Goal: Transaction & Acquisition: Book appointment/travel/reservation

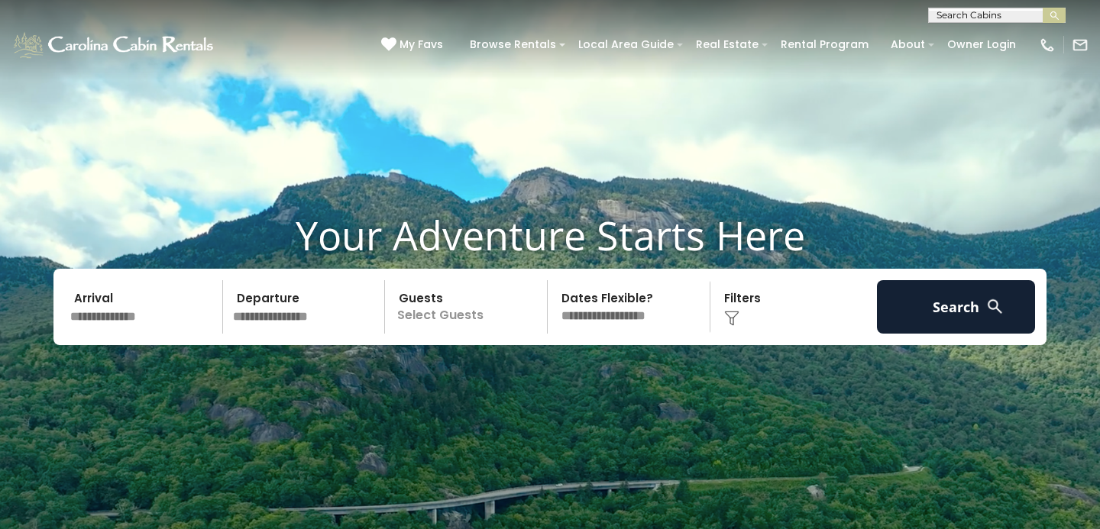
click at [136, 319] on input "text" at bounding box center [144, 306] width 158 height 53
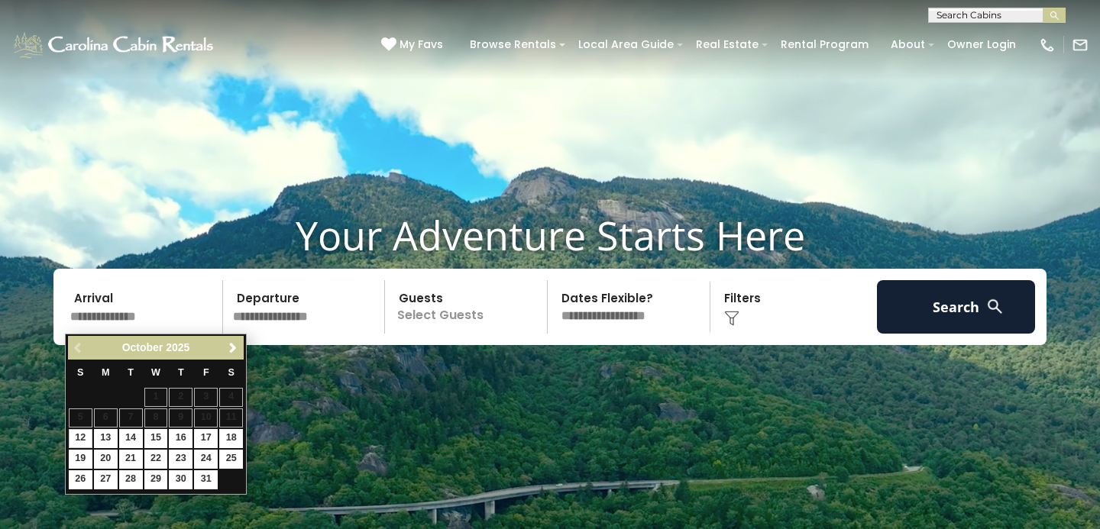
click at [231, 337] on div "Previous Next October 2025" at bounding box center [156, 348] width 176 height 24
click at [231, 345] on span "Next" at bounding box center [233, 348] width 12 height 12
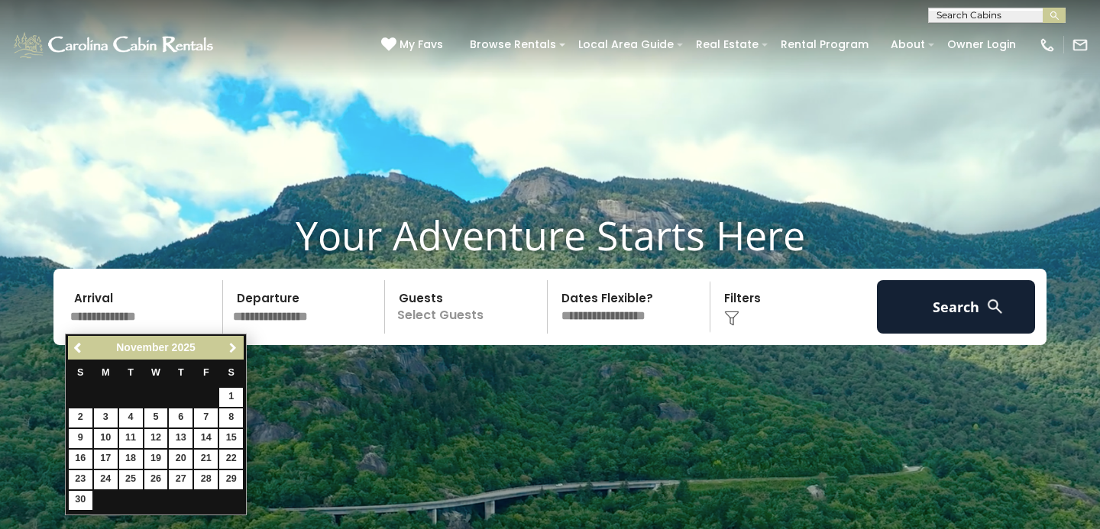
click at [231, 345] on span "Next" at bounding box center [233, 348] width 12 height 12
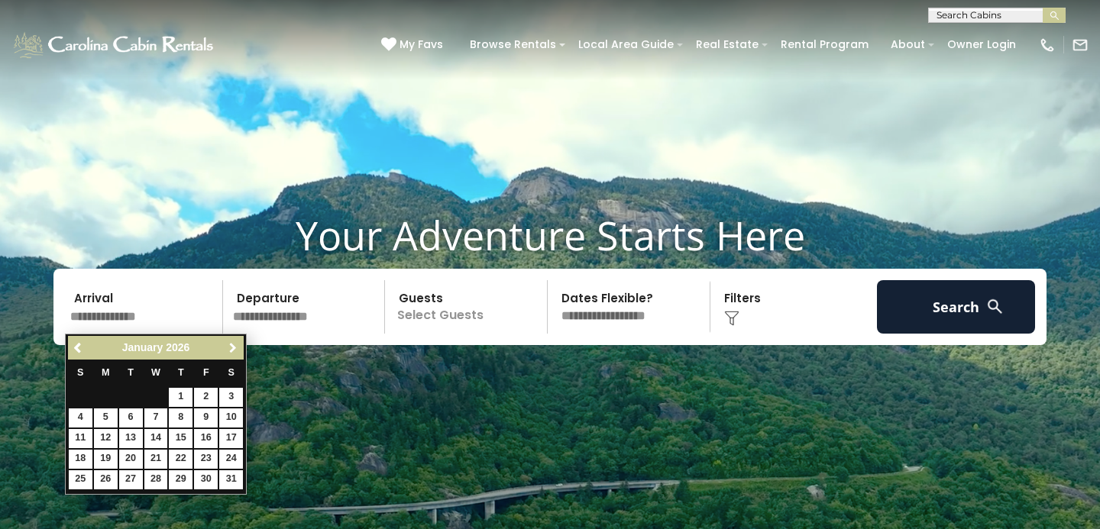
click at [231, 345] on span "Next" at bounding box center [233, 348] width 12 height 12
click at [183, 433] on link "16" at bounding box center [181, 438] width 24 height 19
type input "*******"
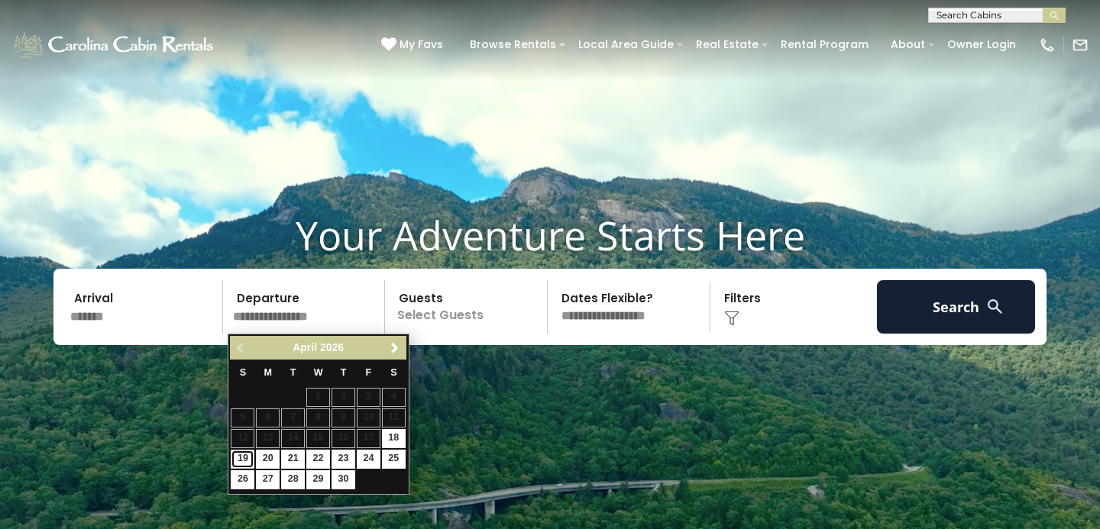
click at [241, 458] on link "19" at bounding box center [243, 459] width 24 height 19
type input "*******"
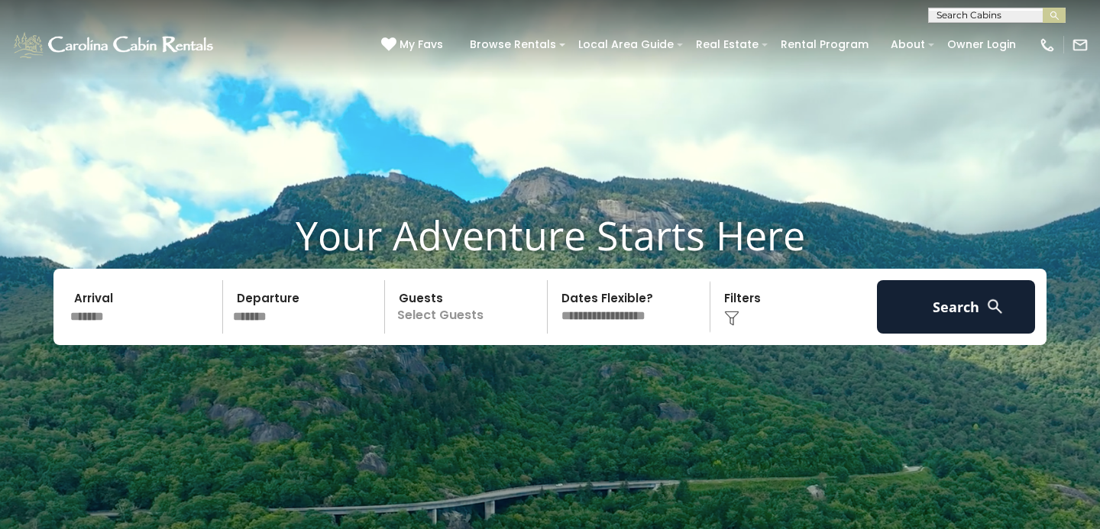
click at [464, 310] on p "Select Guests" at bounding box center [468, 306] width 157 height 53
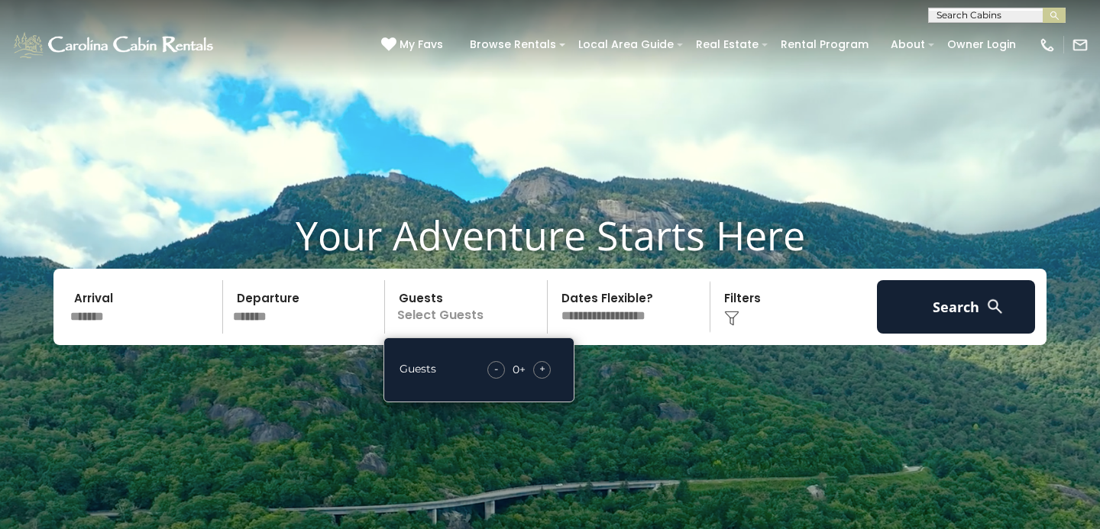
click at [545, 373] on span "+" at bounding box center [542, 368] width 6 height 15
click at [749, 320] on div "Click to Choose" at bounding box center [794, 306] width 158 height 53
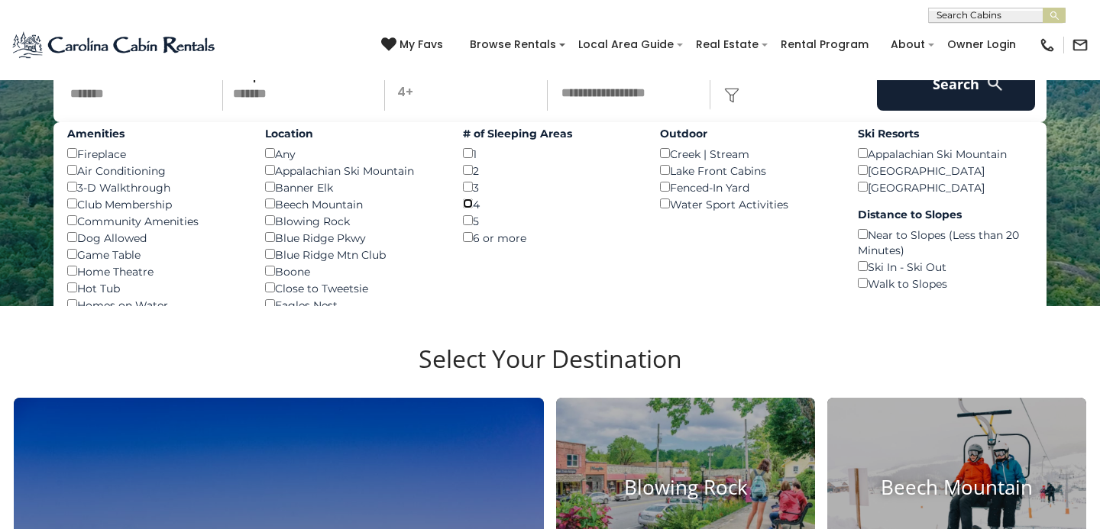
scroll to position [231, 0]
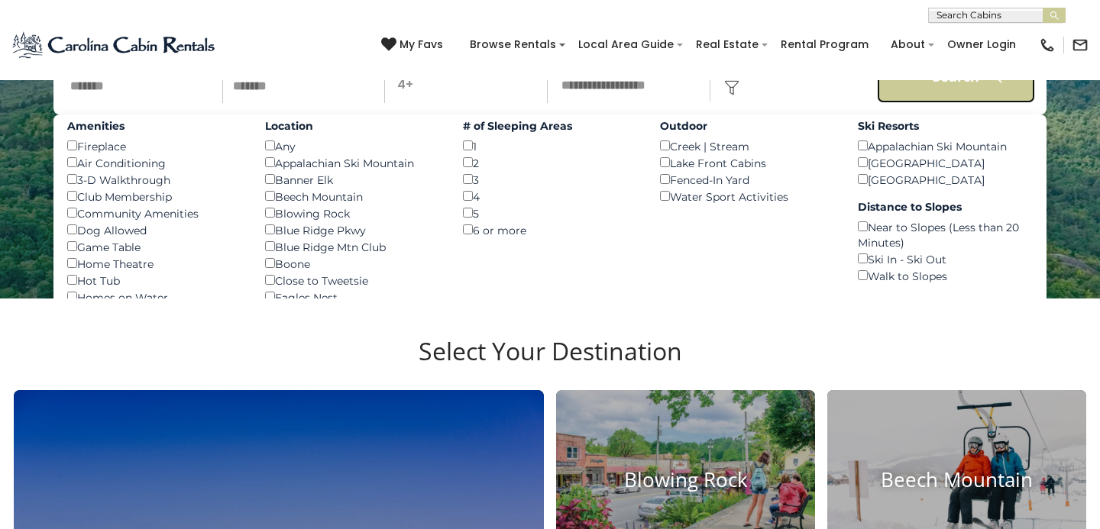
click at [923, 91] on button "Search" at bounding box center [956, 76] width 158 height 53
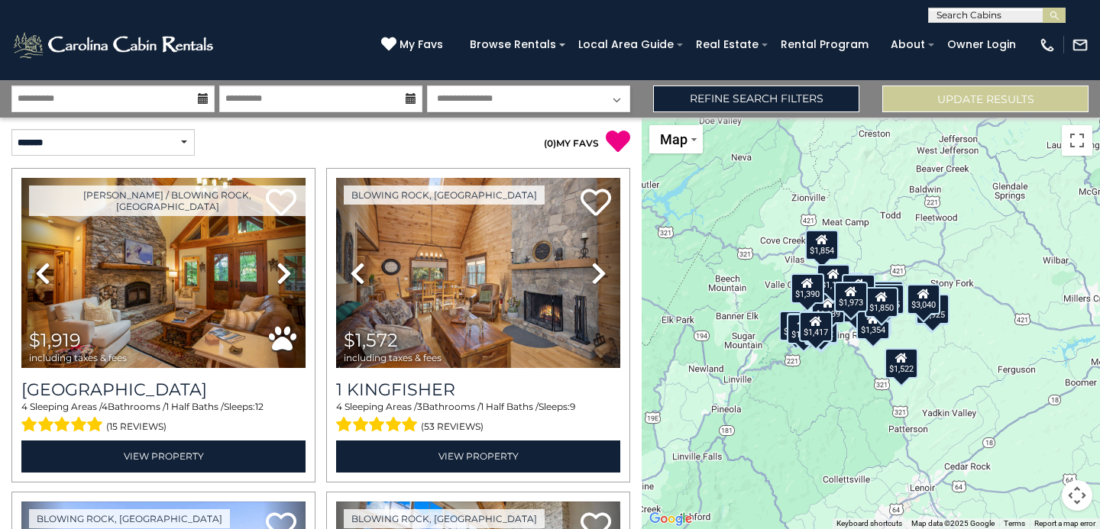
drag, startPoint x: 987, startPoint y: 335, endPoint x: 837, endPoint y: 319, distance: 150.6
click at [837, 319] on div "$1,139" at bounding box center [828, 308] width 34 height 31
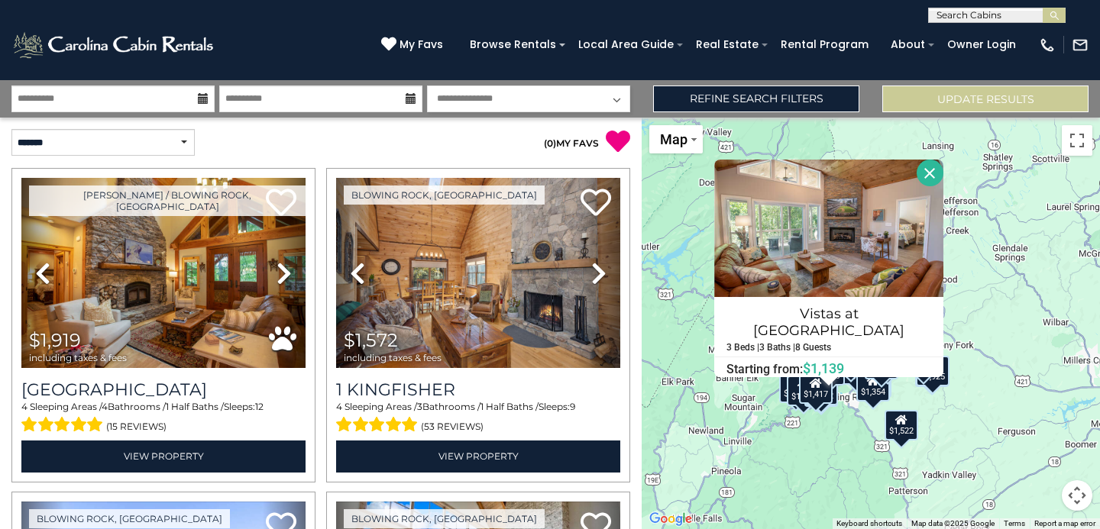
click at [1079, 493] on button "Map camera controls" at bounding box center [1077, 496] width 31 height 31
click at [1040, 414] on button "Zoom in" at bounding box center [1039, 419] width 31 height 31
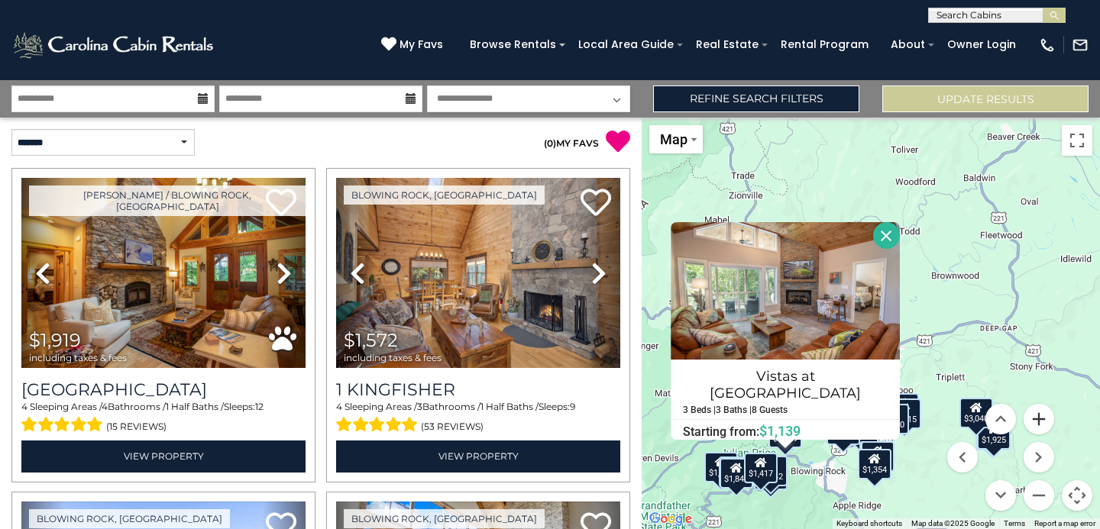
click at [1040, 414] on button "Zoom in" at bounding box center [1039, 419] width 31 height 31
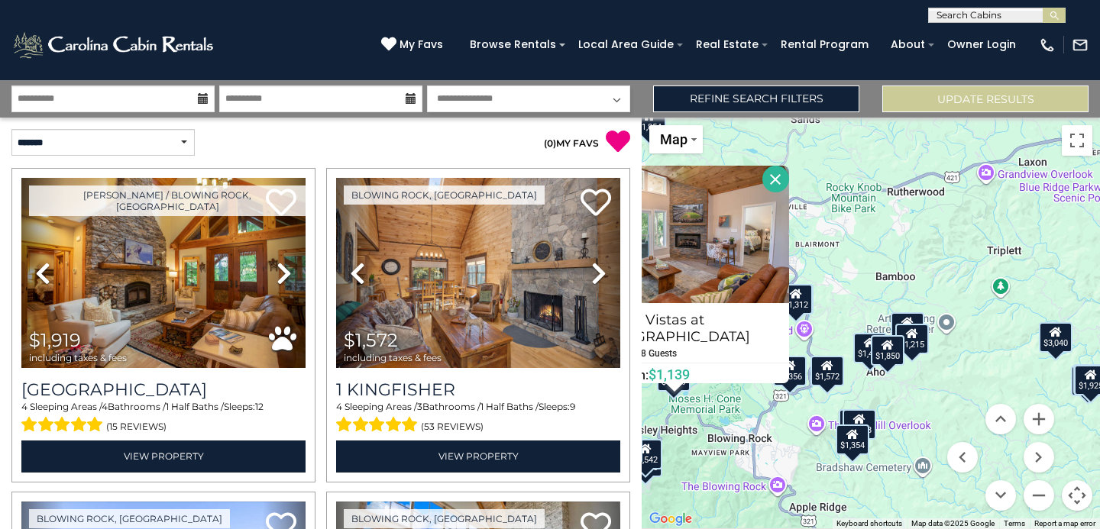
drag, startPoint x: 934, startPoint y: 423, endPoint x: 906, endPoint y: 235, distance: 190.0
click at [906, 235] on div "$1,919 $1,572 $1,787 $1,847 $1,951 $1,909 $1,535 $1,542 $1,522 $1,652 $1,854 $1…" at bounding box center [871, 324] width 458 height 412
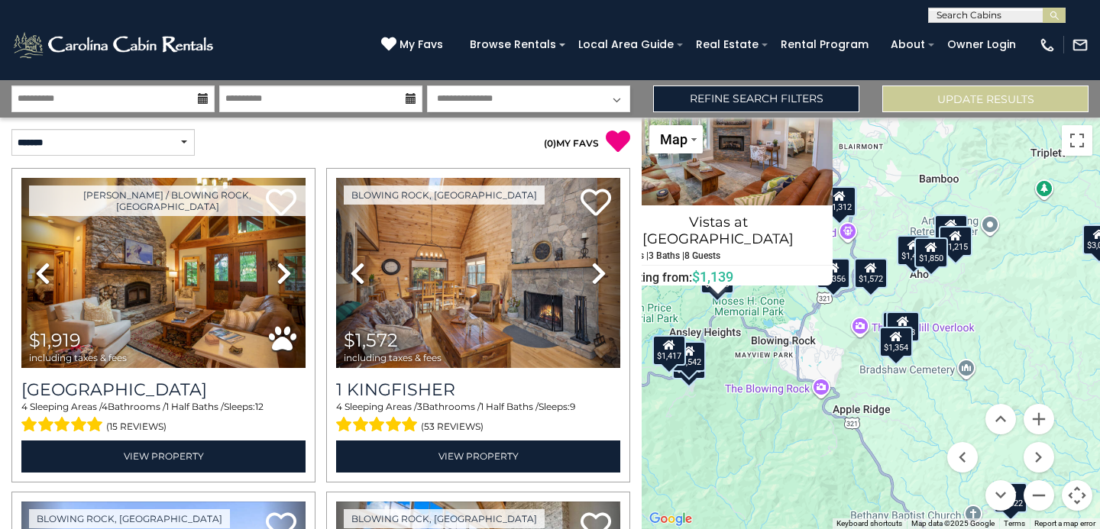
drag, startPoint x: 824, startPoint y: 390, endPoint x: 866, endPoint y: 286, distance: 111.7
click at [867, 287] on div "$1,919 $1,572 $1,787 $1,847 $1,951 $1,909 $1,535 $1,542 $1,522 $1,652 $1,854 $1…" at bounding box center [871, 324] width 458 height 412
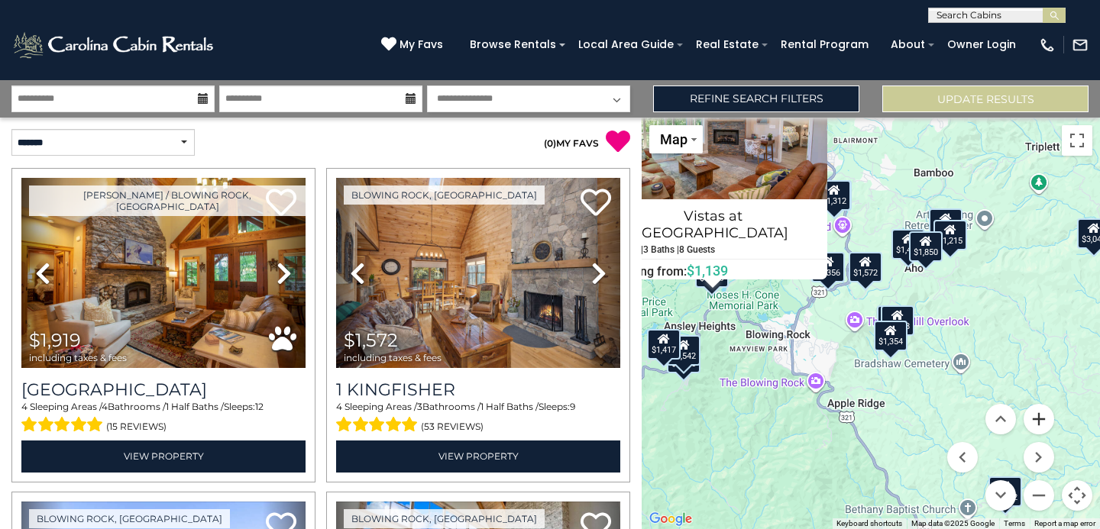
click at [1050, 427] on button "Zoom in" at bounding box center [1039, 419] width 31 height 31
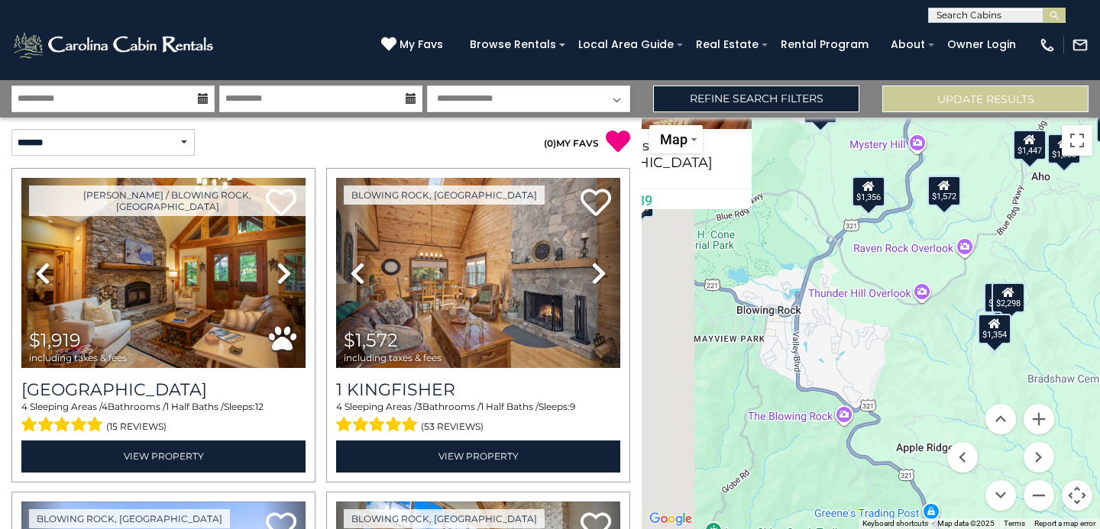
drag, startPoint x: 830, startPoint y: 440, endPoint x: 916, endPoint y: 404, distance: 93.5
click at [916, 404] on div "$1,919 $1,572 $1,787 $1,847 $1,951 $1,909 $1,535 $1,542 $1,522 $1,652 $1,854 $1…" at bounding box center [871, 324] width 458 height 412
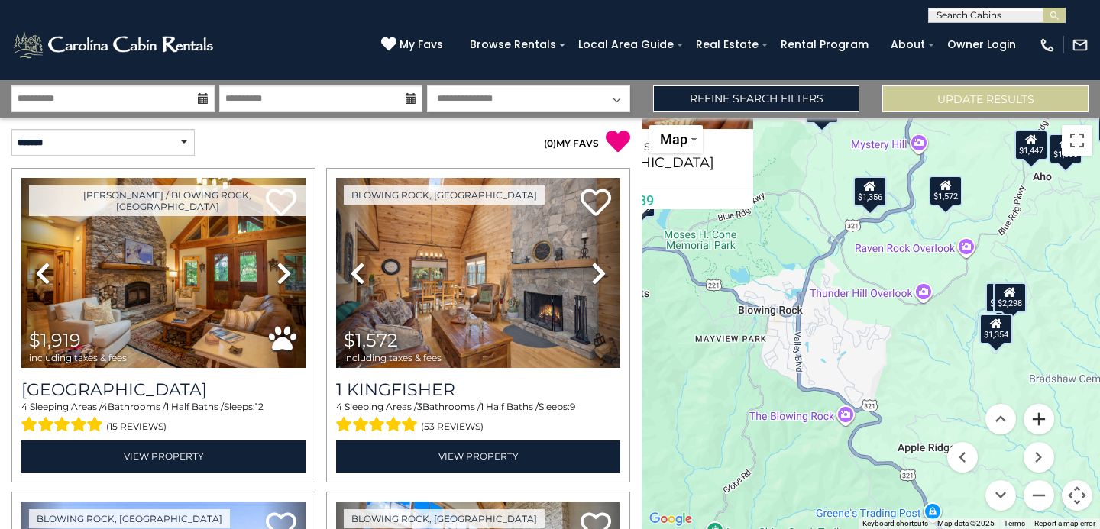
click at [1041, 419] on button "Zoom in" at bounding box center [1039, 419] width 31 height 31
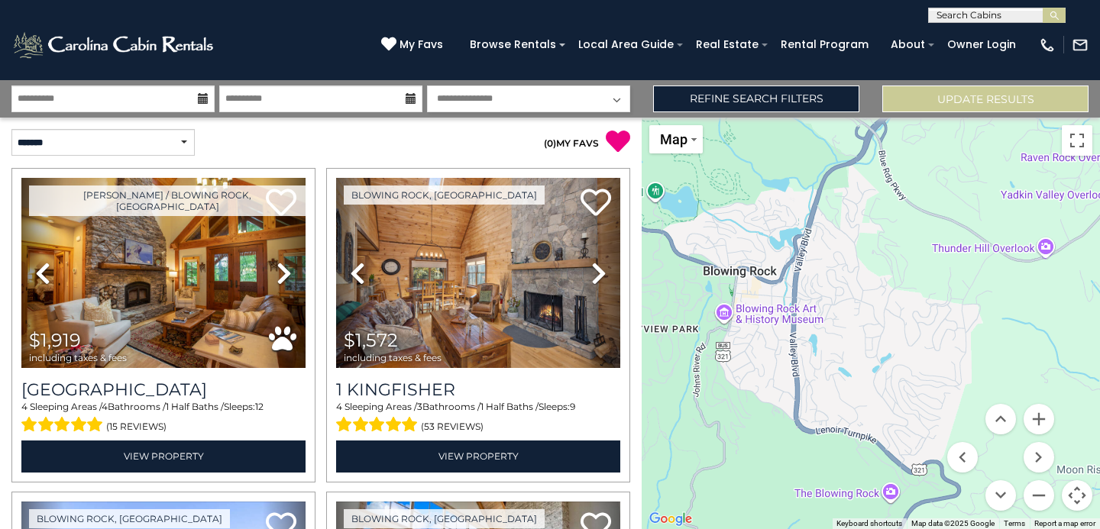
drag, startPoint x: 759, startPoint y: 461, endPoint x: 857, endPoint y: 431, distance: 102.4
click at [857, 431] on div "$1,919 $1,572 $1,787 $1,847 $1,951 $1,909 $1,535 $1,542 $1,522 $1,652 $1,854 $1…" at bounding box center [871, 324] width 458 height 412
